Goal: Ask a question

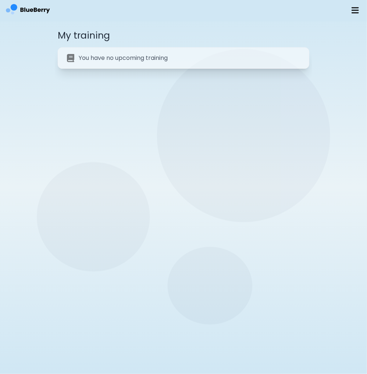
click at [123, 58] on p "You have no upcoming training" at bounding box center [123, 58] width 89 height 9
click at [110, 56] on p "You have no upcoming training" at bounding box center [123, 58] width 89 height 9
click at [136, 59] on p "You have no upcoming training" at bounding box center [123, 58] width 89 height 9
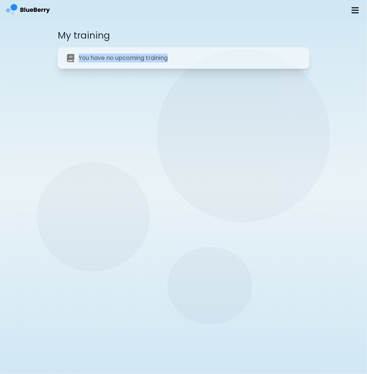
click at [136, 59] on p "You have no upcoming training" at bounding box center [123, 58] width 89 height 9
click at [135, 58] on p "You have no upcoming training" at bounding box center [123, 58] width 89 height 9
click at [105, 59] on p "You have no upcoming training" at bounding box center [123, 58] width 89 height 9
click at [353, 14] on img at bounding box center [354, 10] width 7 height 8
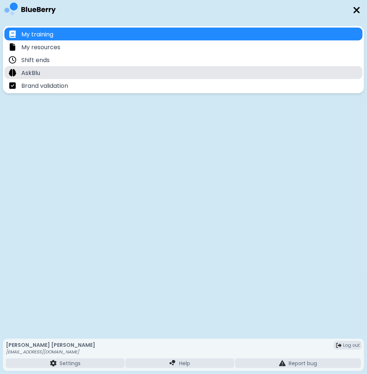
click at [50, 74] on div "AskBlu" at bounding box center [183, 72] width 358 height 13
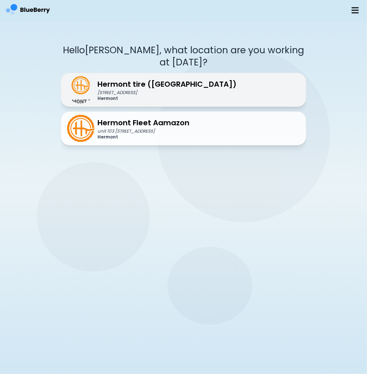
click at [159, 86] on p "Hermont tire ([GEOGRAPHIC_DATA])" at bounding box center [166, 84] width 139 height 11
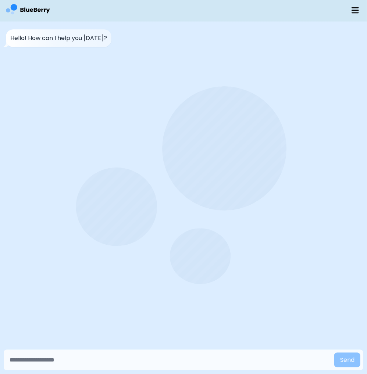
click at [113, 352] on form "Send" at bounding box center [183, 360] width 359 height 21
click at [78, 369] on form "Send" at bounding box center [183, 360] width 359 height 21
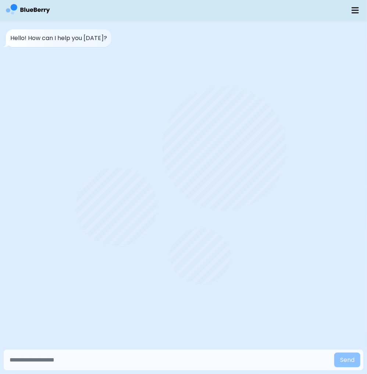
click at [80, 365] on input "text" at bounding box center [169, 360] width 324 height 15
type input "**********"
click at [334, 353] on button "Send" at bounding box center [347, 360] width 26 height 15
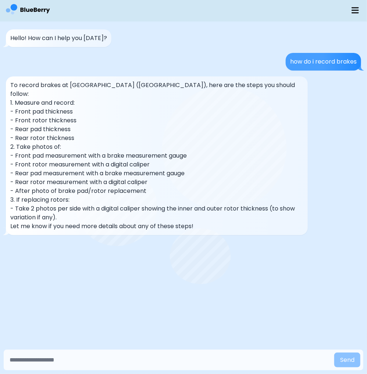
drag, startPoint x: 25, startPoint y: 146, endPoint x: 154, endPoint y: 153, distance: 128.9
click at [154, 153] on div "To record brakes at [GEOGRAPHIC_DATA] ([GEOGRAPHIC_DATA]), here are the steps y…" at bounding box center [156, 156] width 293 height 150
click at [163, 178] on p "- Rear rotor measurement with a digital caliper" at bounding box center [156, 182] width 293 height 9
drag, startPoint x: 162, startPoint y: 173, endPoint x: 12, endPoint y: 160, distance: 150.9
click at [12, 160] on div "To record brakes at [GEOGRAPHIC_DATA] ([GEOGRAPHIC_DATA]), here are the steps y…" at bounding box center [156, 156] width 293 height 150
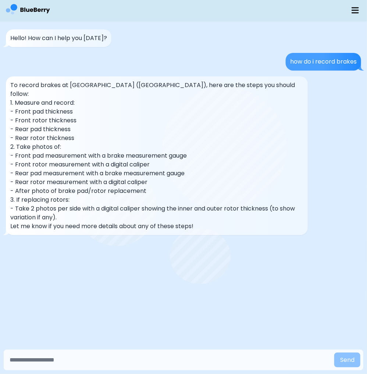
click at [13, 160] on p "- Front rotor measurement with a digital caliper" at bounding box center [156, 164] width 293 height 9
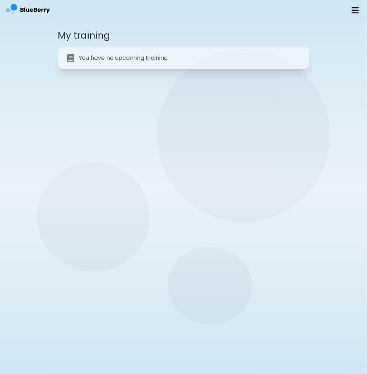
click at [176, 50] on div "You have no upcoming training" at bounding box center [183, 57] width 251 height 21
click at [348, 10] on div at bounding box center [355, 10] width 18 height 18
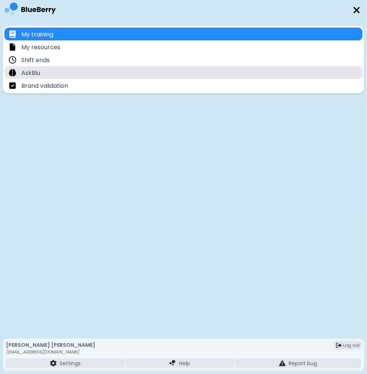
click at [83, 76] on div "AskBlu" at bounding box center [183, 72] width 358 height 13
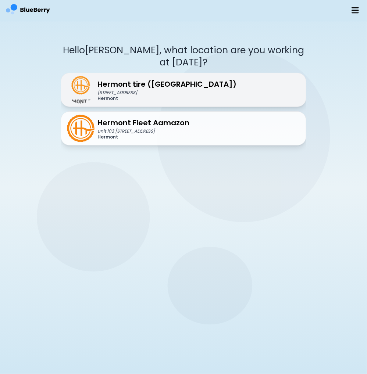
click at [144, 90] on p "[STREET_ADDRESS]" at bounding box center [166, 93] width 139 height 6
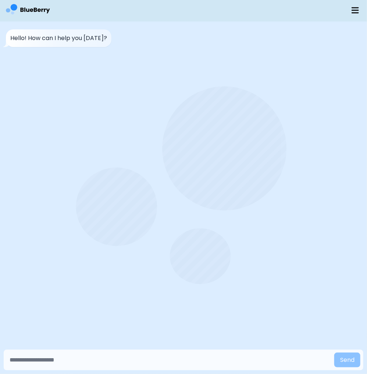
click at [115, 361] on input "text" at bounding box center [169, 360] width 324 height 15
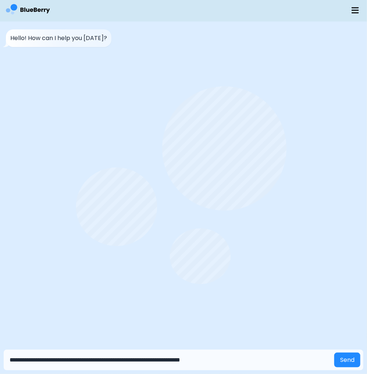
type input "**********"
click at [334, 353] on button "Send" at bounding box center [347, 360] width 26 height 15
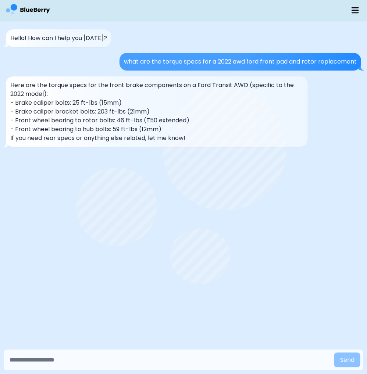
click at [85, 363] on input "text" at bounding box center [169, 360] width 324 height 15
type input "**********"
click at [334, 353] on button "Send" at bounding box center [347, 360] width 26 height 15
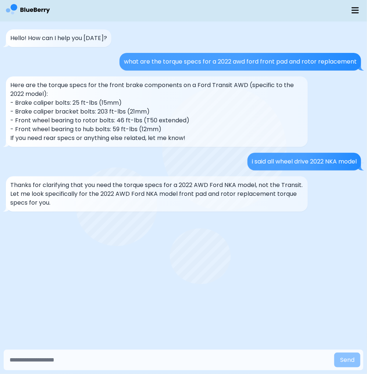
click at [159, 202] on p "Thanks for clarifying that you need the torque specs for a 2022 AWD Ford NKA mo…" at bounding box center [156, 194] width 293 height 26
click at [104, 362] on input "text" at bounding box center [169, 360] width 324 height 15
type input "**********"
click at [334, 353] on button "Send" at bounding box center [347, 360] width 26 height 15
type input "*"
